Goal: Transaction & Acquisition: Subscribe to service/newsletter

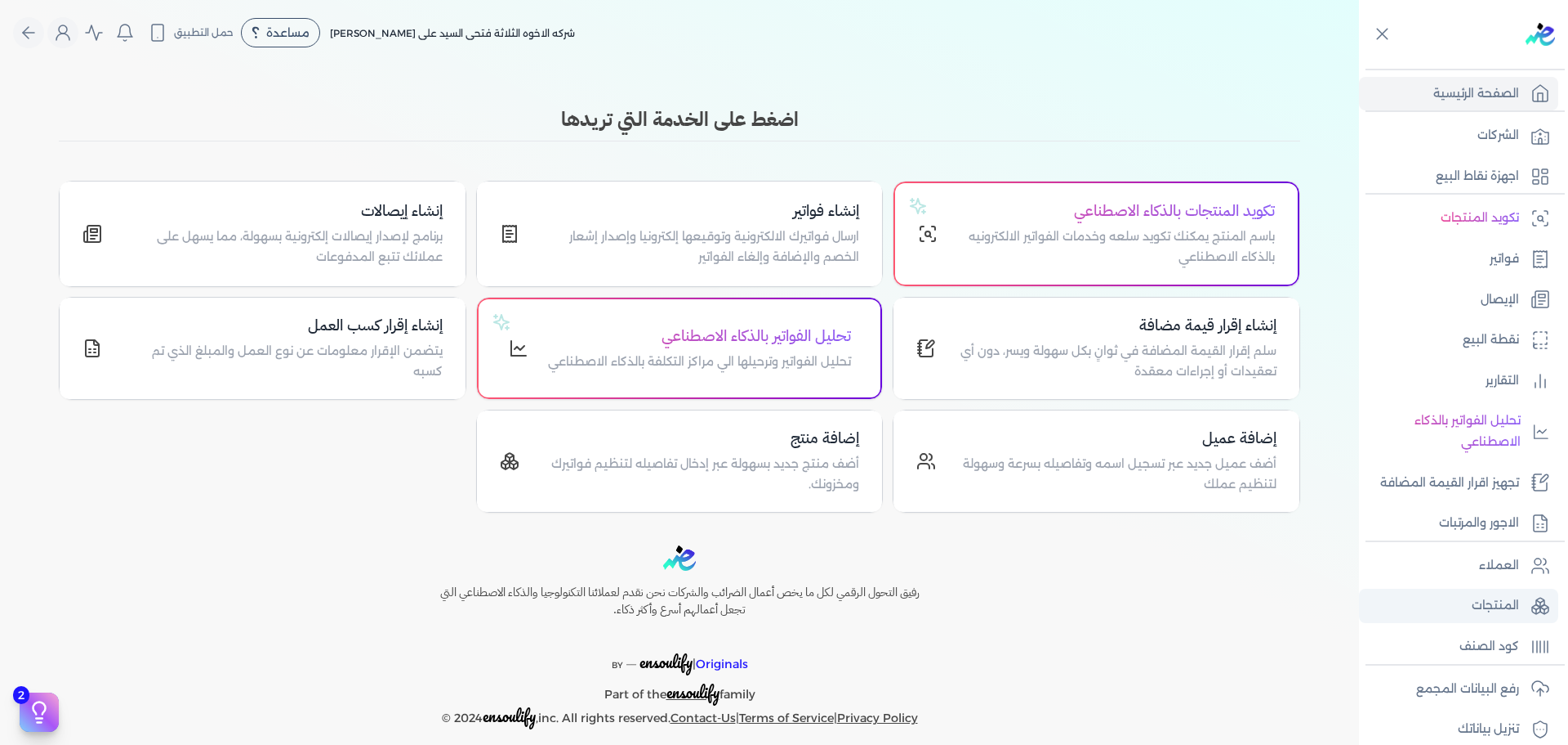
scroll to position [138, 0]
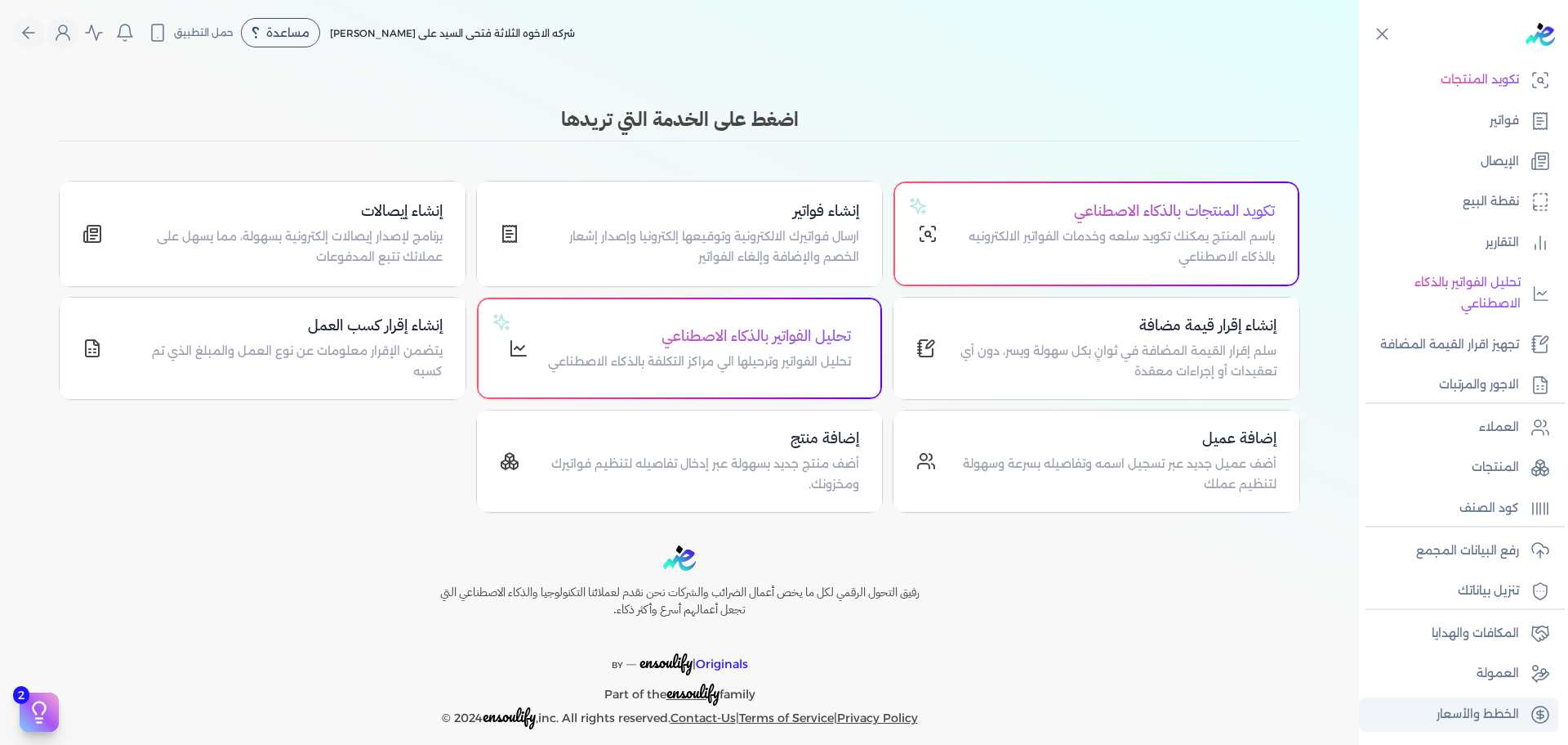
click at [1470, 718] on p "الخطط والأسعار" at bounding box center [1478, 714] width 82 height 21
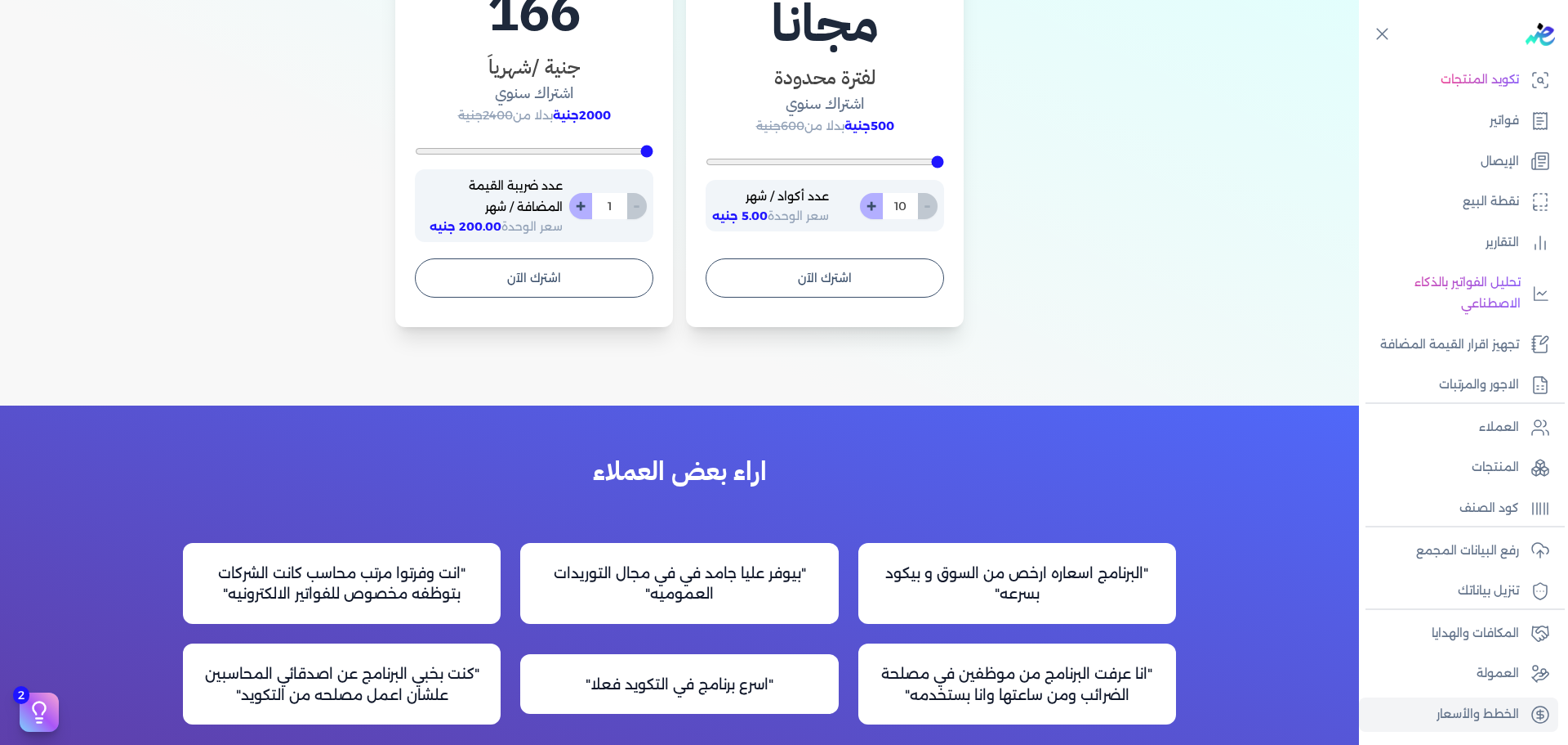
scroll to position [1106, 0]
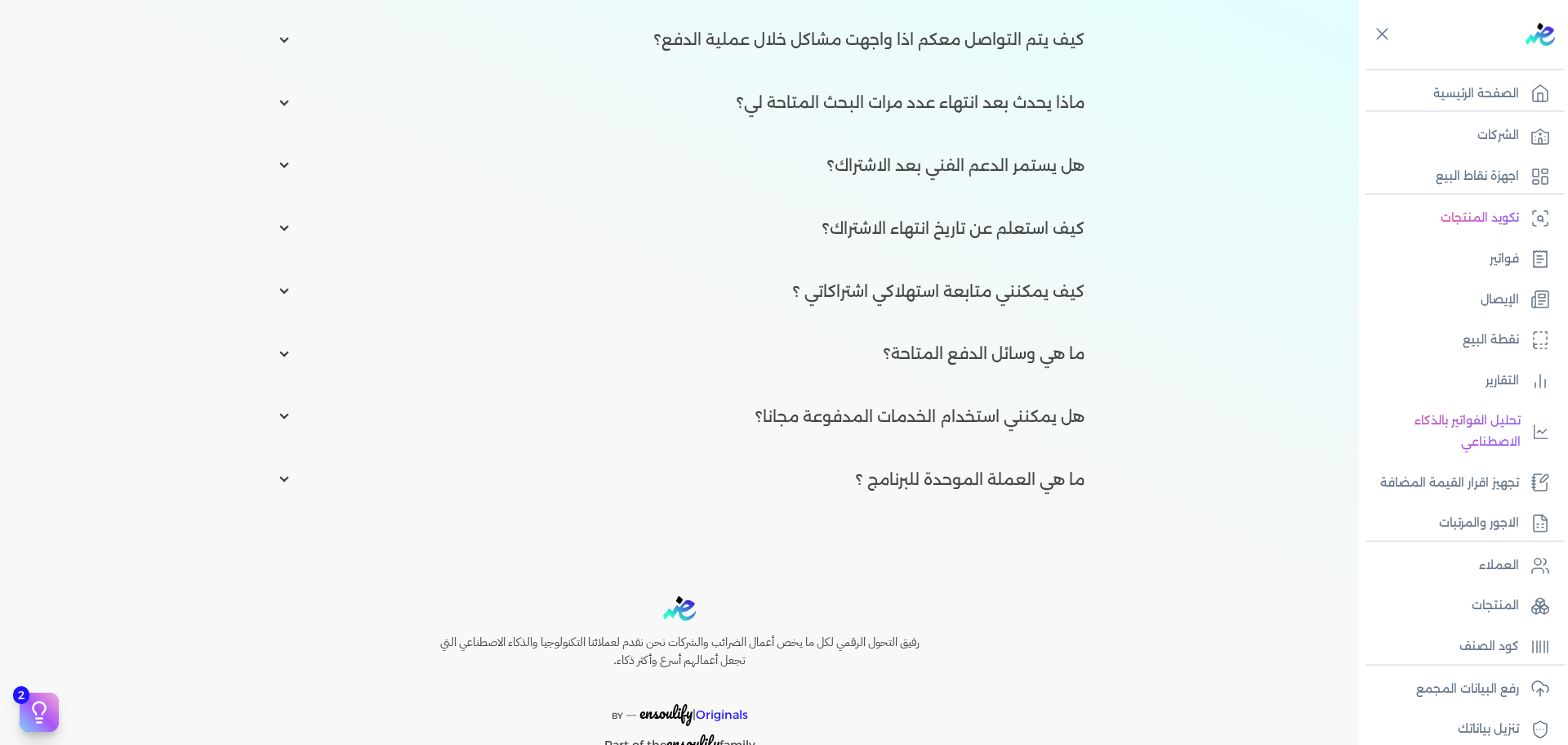
scroll to position [2542, 0]
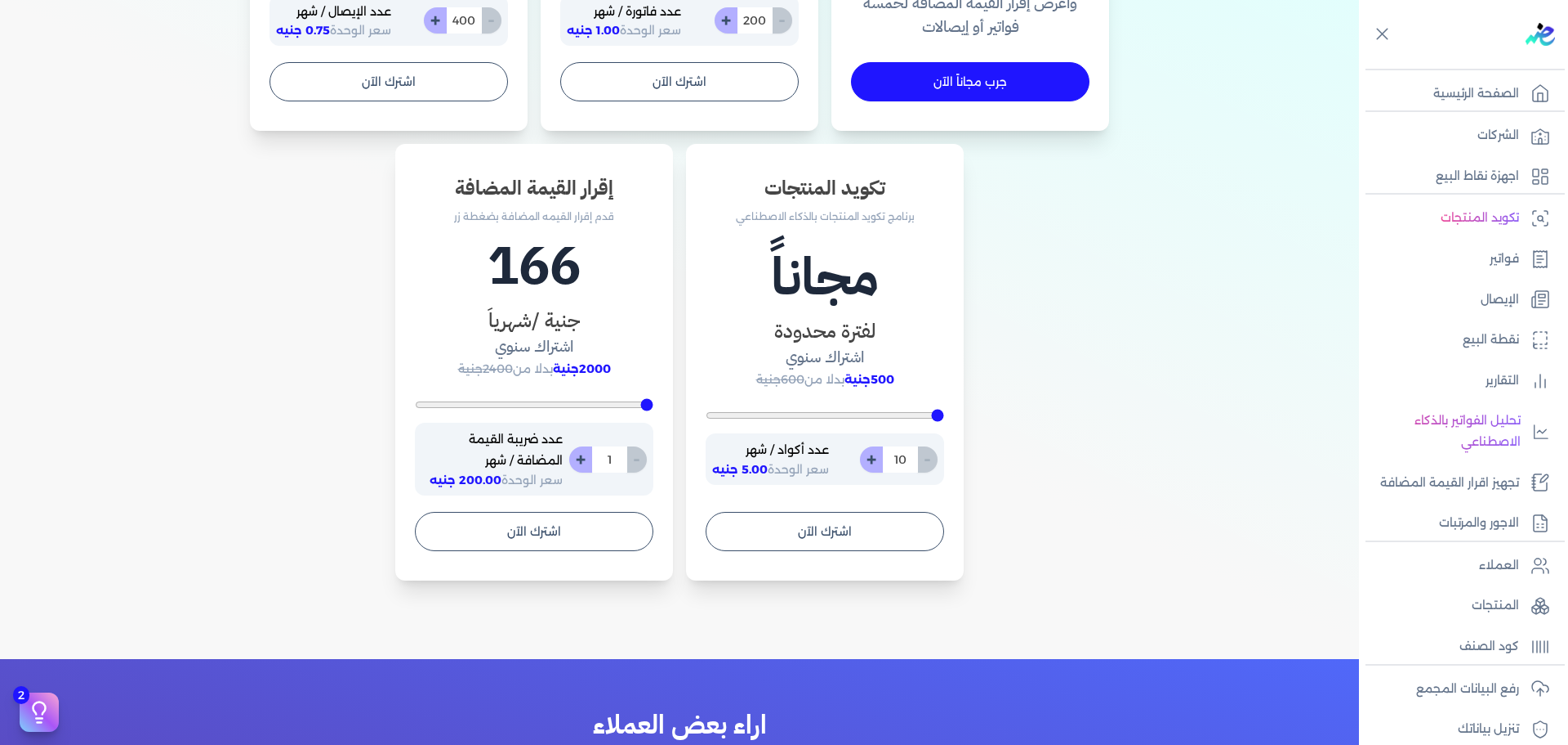
scroll to position [851, 0]
click at [322, 93] on button "اشترك الآن" at bounding box center [389, 82] width 239 height 39
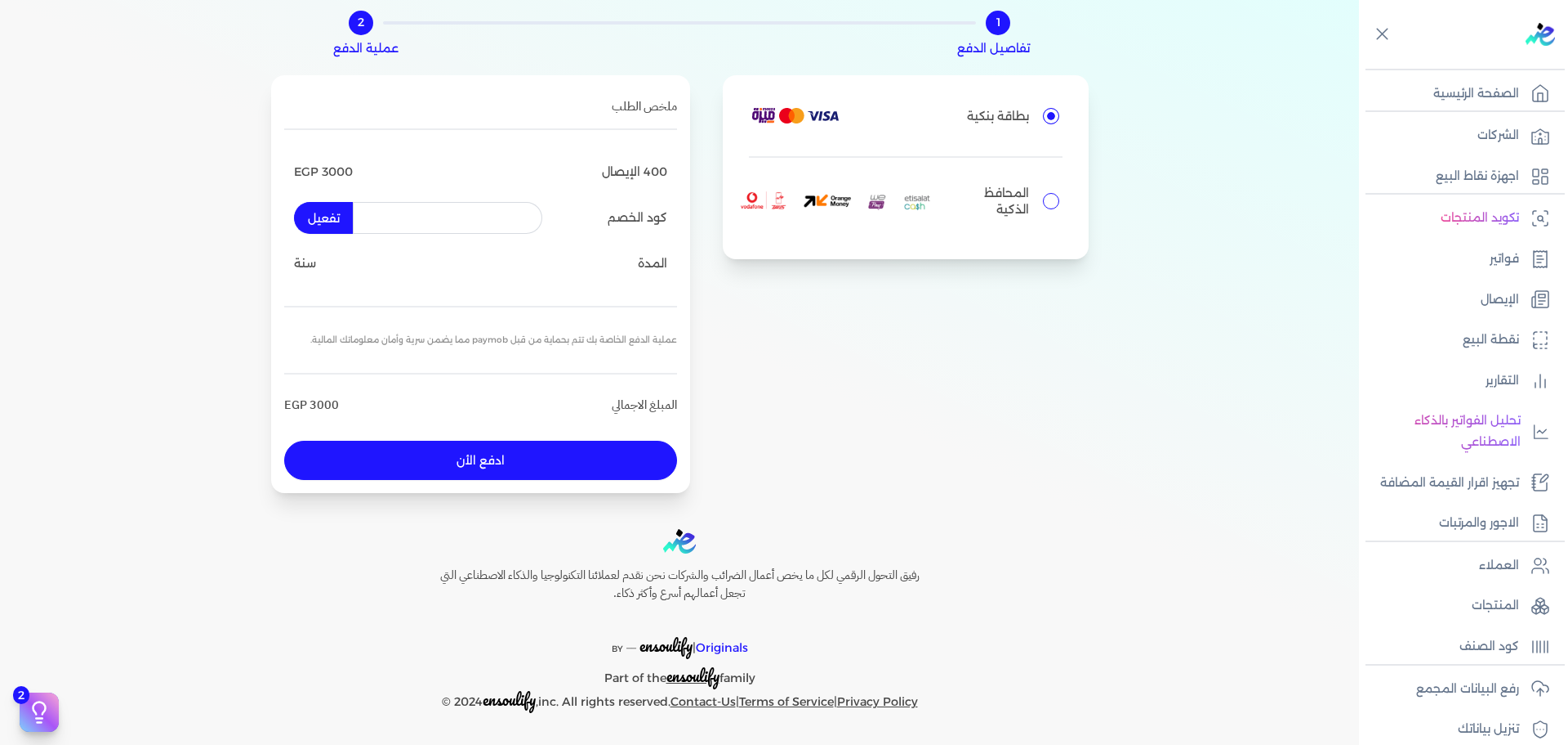
scroll to position [86, 0]
click at [435, 466] on button "ادفع الأن" at bounding box center [481, 460] width 393 height 39
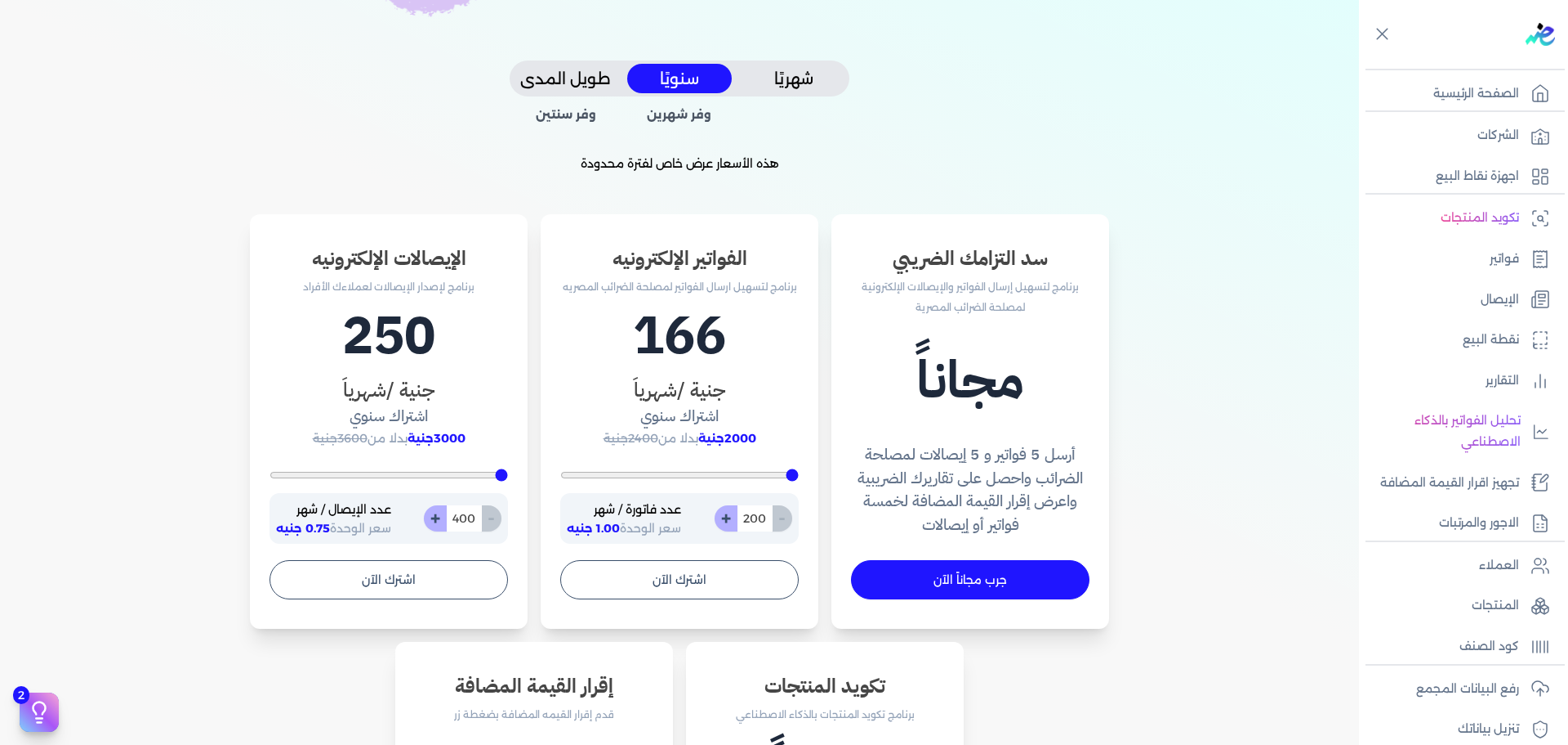
scroll to position [584, 0]
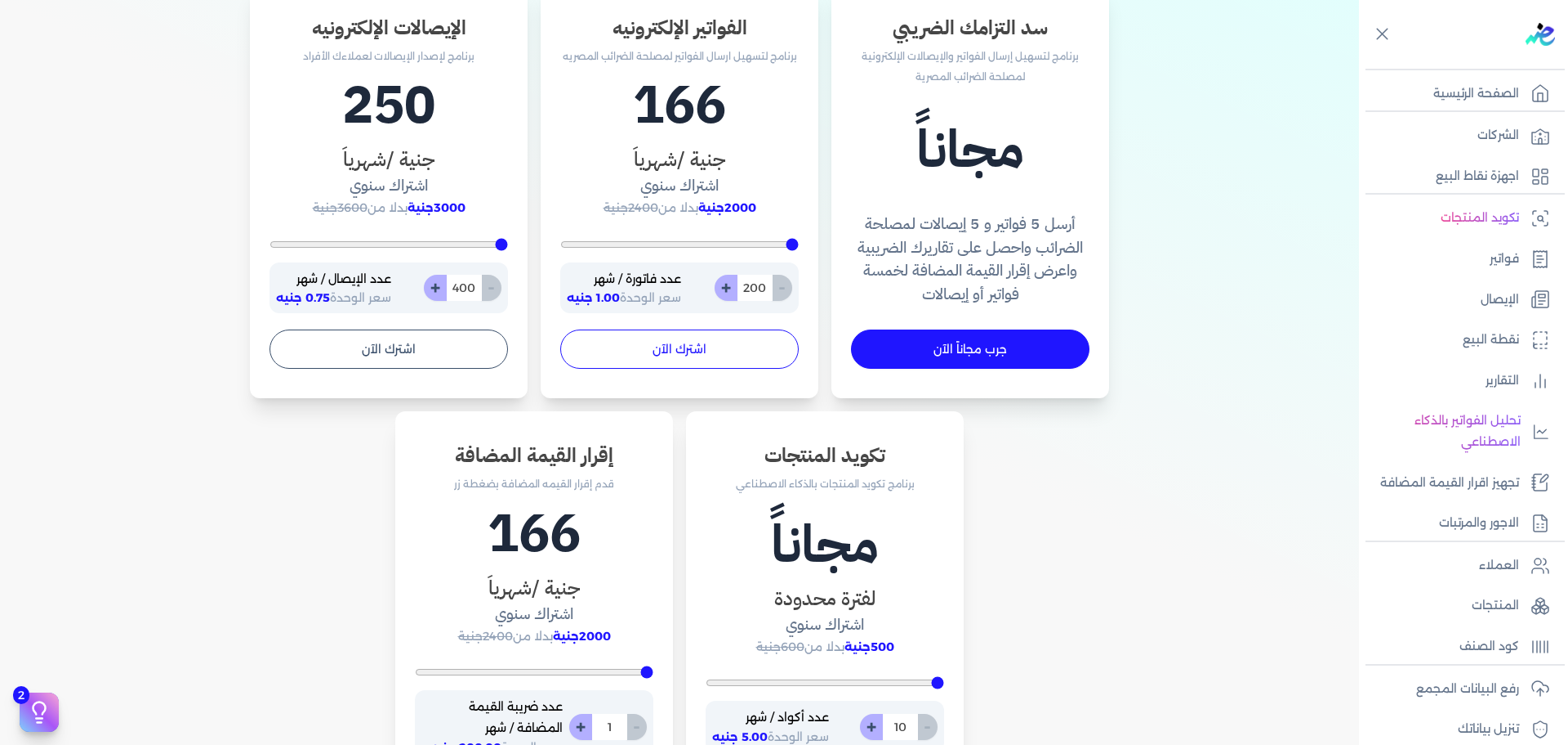
click at [648, 358] on button "اشترك الآن" at bounding box center [679, 349] width 239 height 39
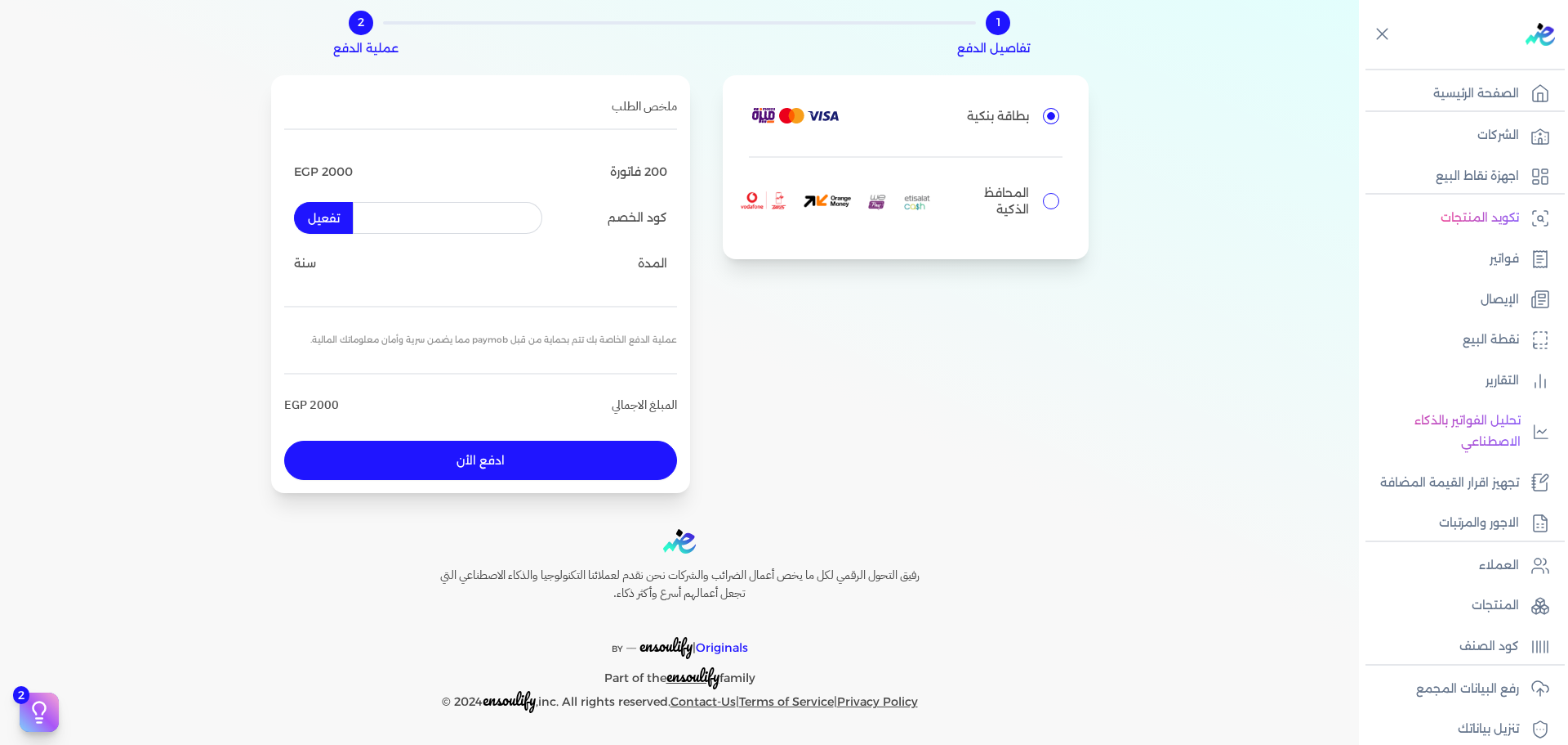
scroll to position [86, 0]
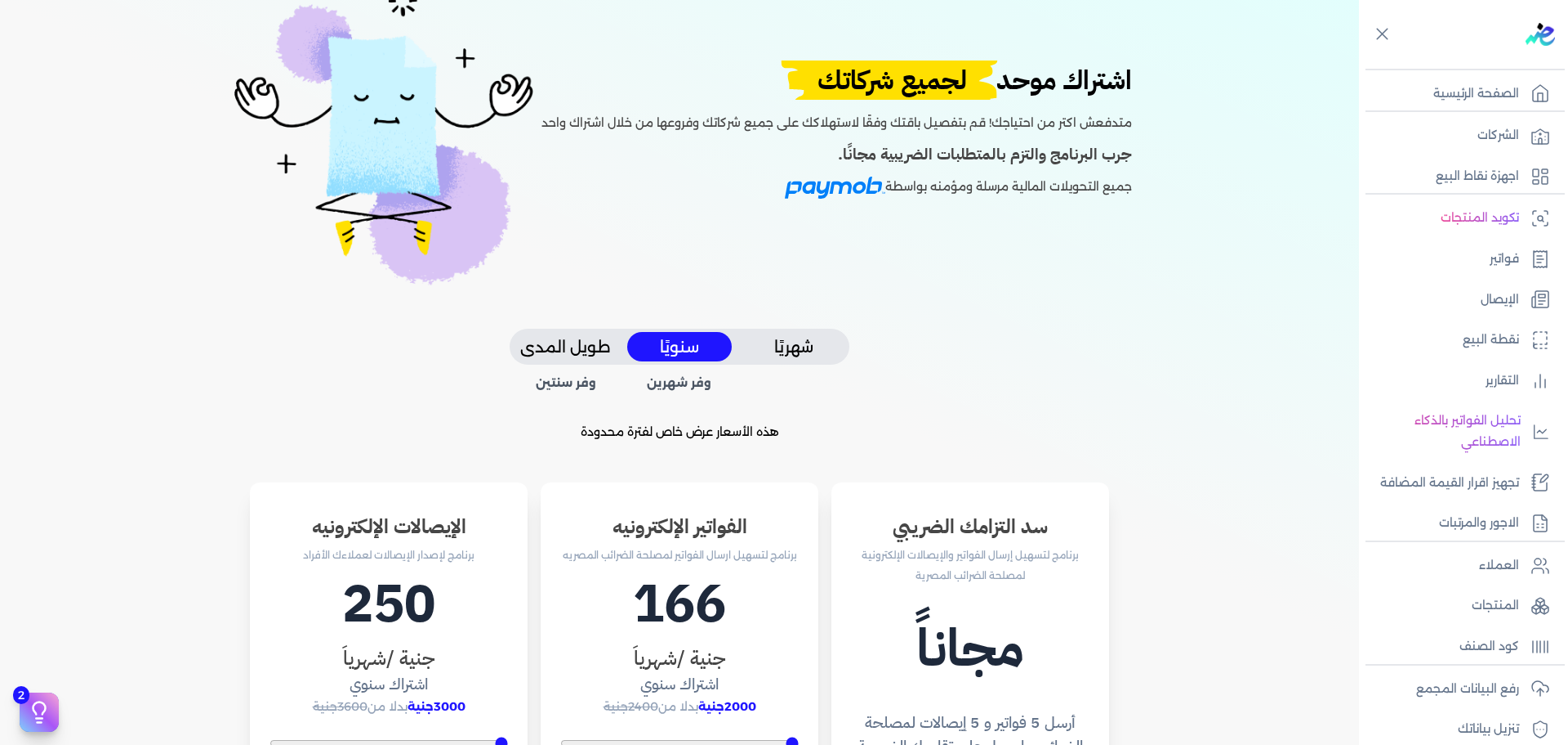
drag, startPoint x: 647, startPoint y: 356, endPoint x: 447, endPoint y: 319, distance: 203.4
click at [447, 319] on div "اشتراك موحد لجميع شركاتك متدفعش اكتر من احتياجك! قم بتفصيل باقتك وفقًا لاستهلاك…" at bounding box center [679, 154] width 1228 height 349
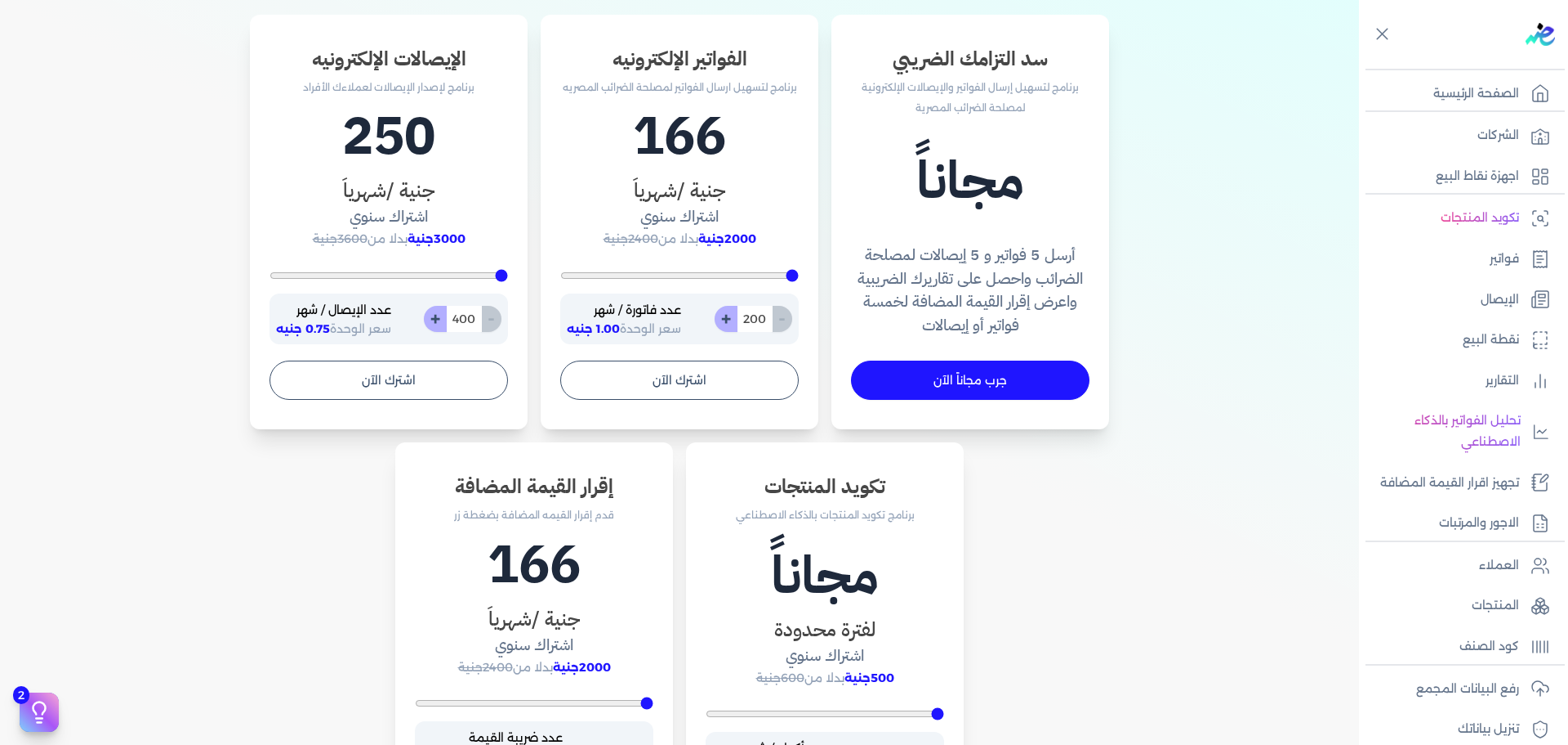
scroll to position [554, 0]
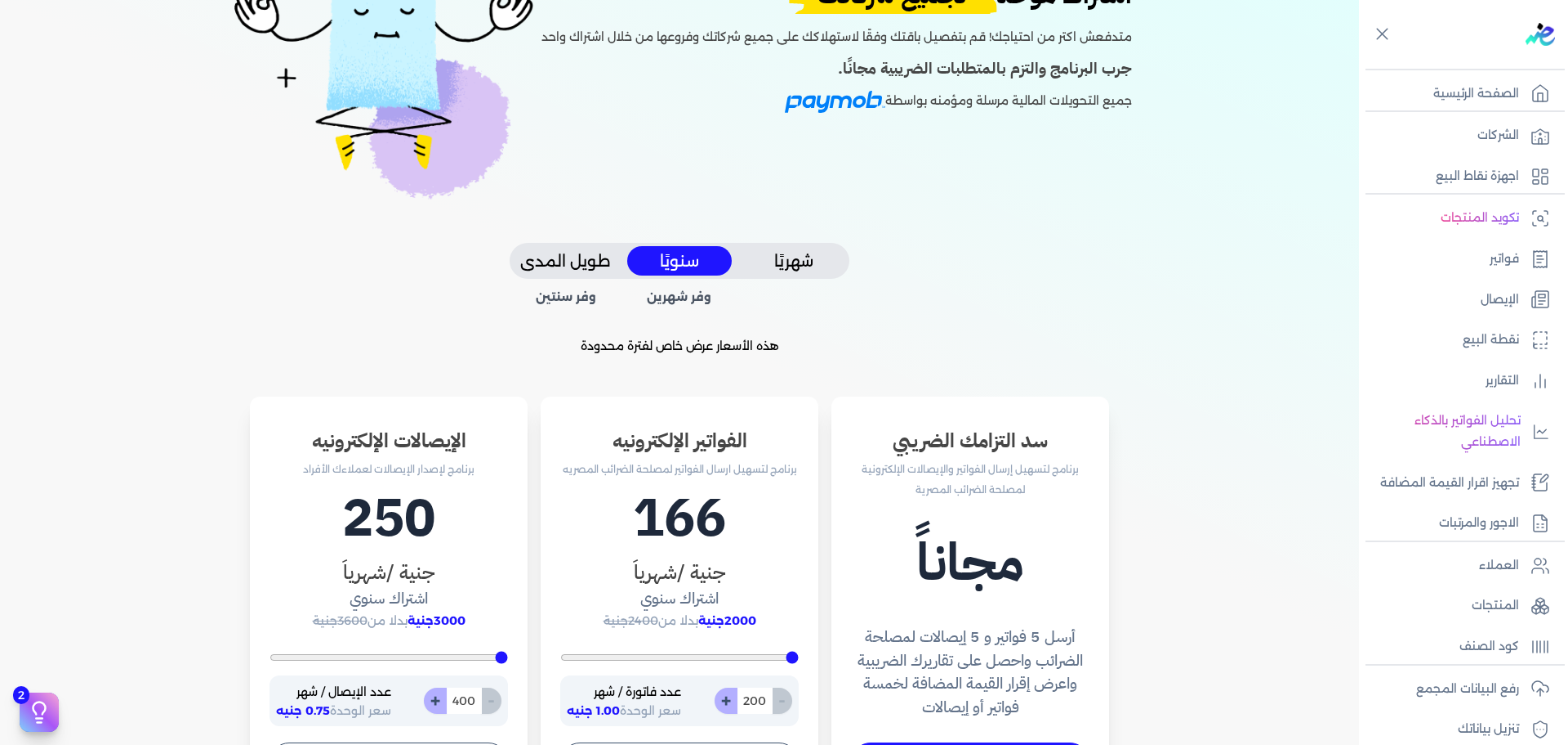
scroll to position [174, 0]
